Goal: Consume media (video, audio)

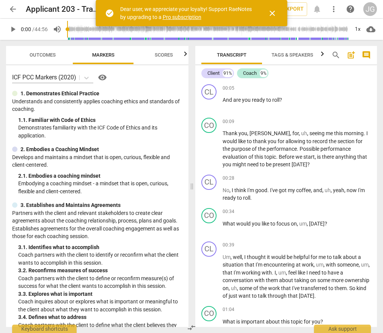
click at [13, 25] on span "play_arrow" at bounding box center [12, 29] width 9 height 9
click at [9, 31] on span "pause" at bounding box center [12, 29] width 9 height 9
type input "11"
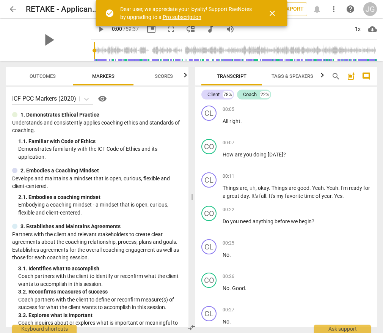
click at [274, 14] on span "close" at bounding box center [272, 13] width 9 height 9
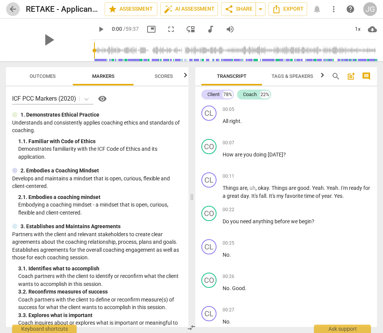
click at [13, 9] on span "arrow_back" at bounding box center [12, 9] width 9 height 9
